Goal: Task Accomplishment & Management: Complete application form

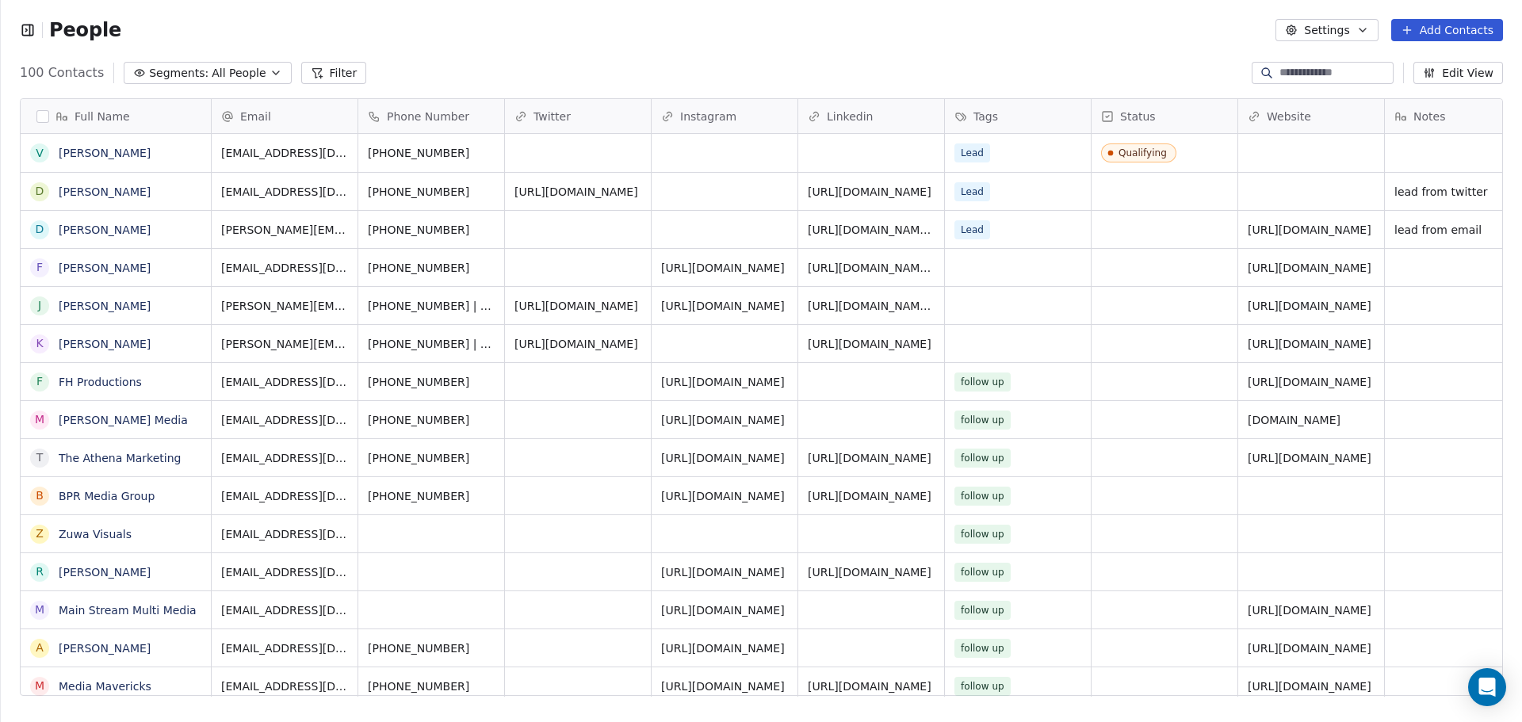
scroll to position [13, 13]
click at [36, 35] on button "button" at bounding box center [31, 30] width 23 height 16
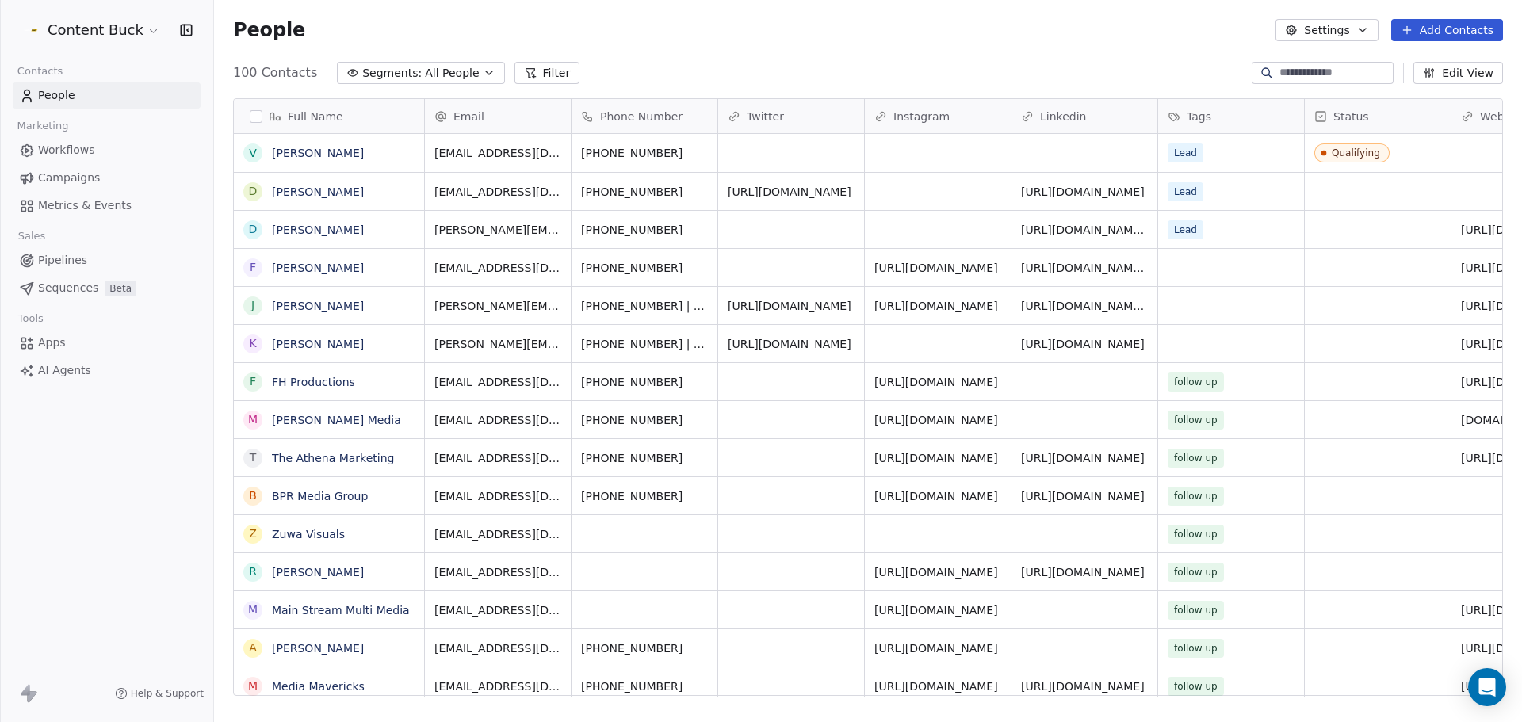
click at [63, 261] on span "Pipelines" at bounding box center [62, 260] width 49 height 17
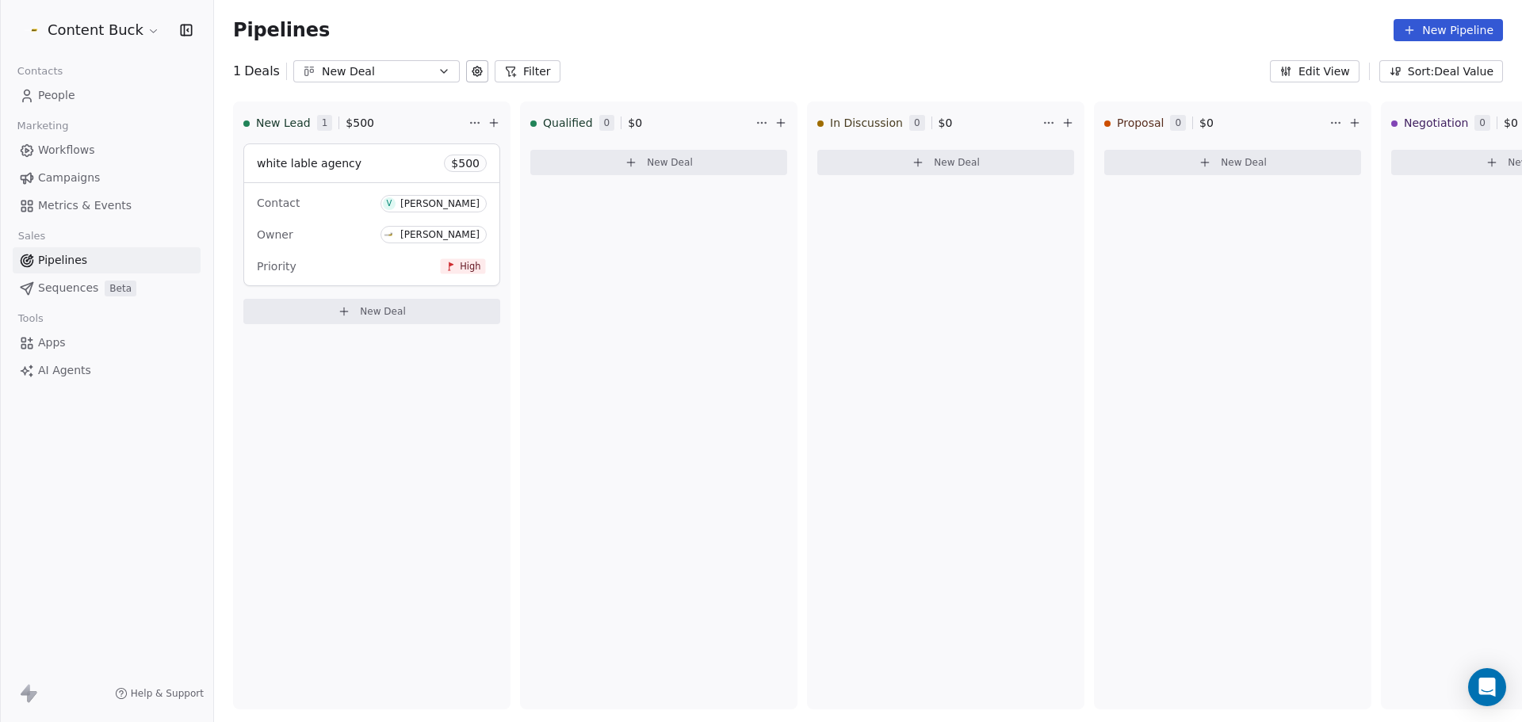
click at [66, 98] on span "People" at bounding box center [56, 95] width 37 height 17
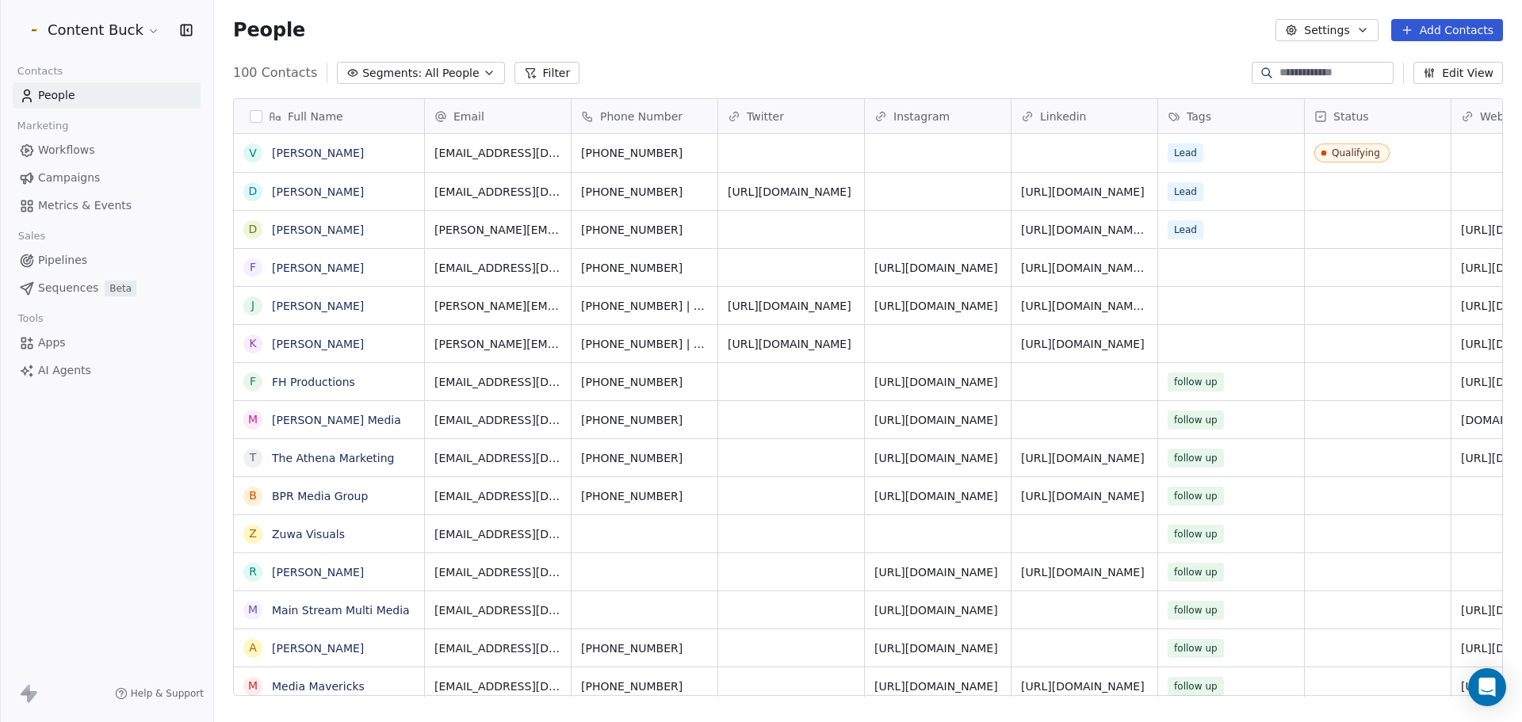
scroll to position [623, 1296]
click at [1444, 29] on button "Add Contacts" at bounding box center [1447, 30] width 112 height 22
click at [1455, 67] on span "Create new contact" at bounding box center [1455, 64] width 109 height 17
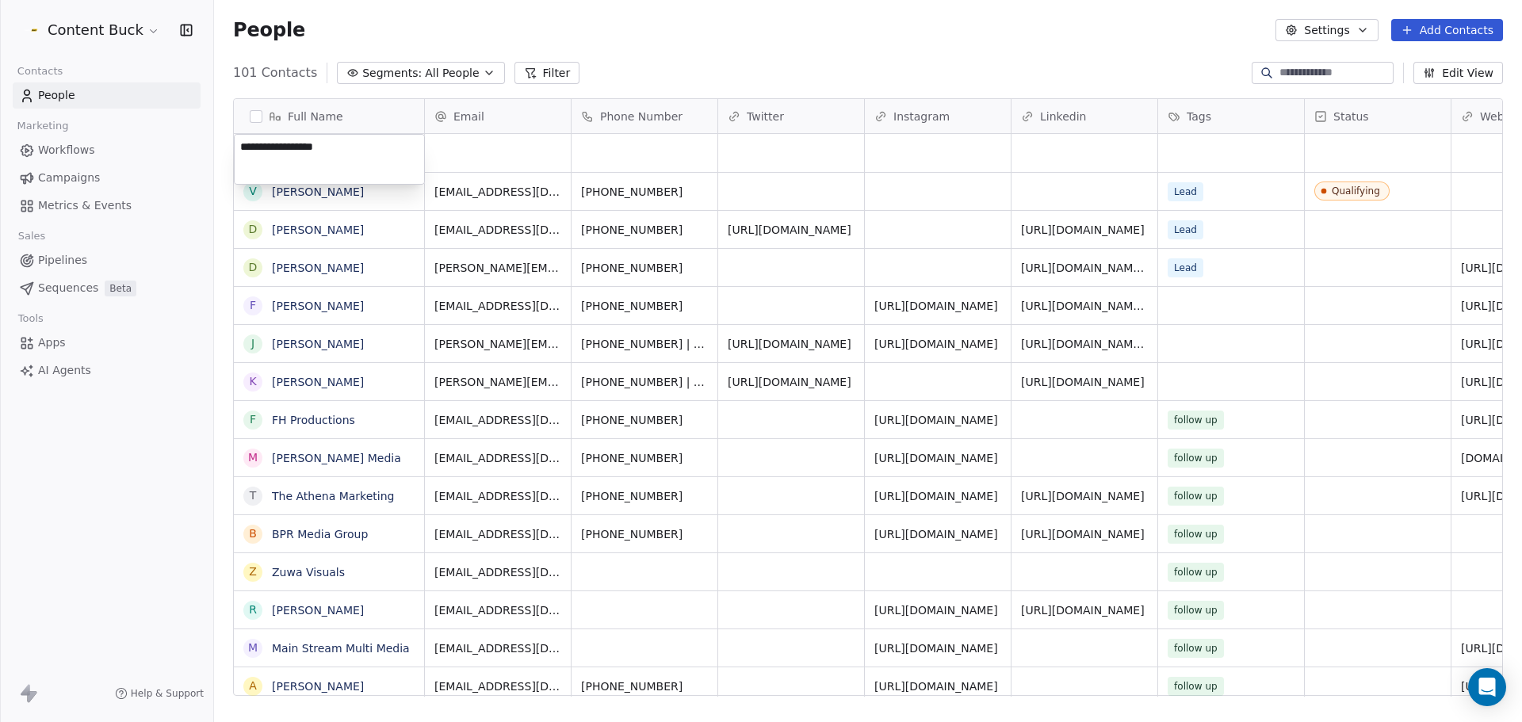
type textarea "**********"
click at [488, 163] on html "Content Buck Contacts People Marketing Workflows Campaigns Metrics & Events Sal…" at bounding box center [761, 361] width 1522 height 722
click at [487, 160] on div "grid" at bounding box center [498, 153] width 146 height 38
click at [487, 159] on div "grid" at bounding box center [498, 153] width 146 height 38
